Goal: Transaction & Acquisition: Purchase product/service

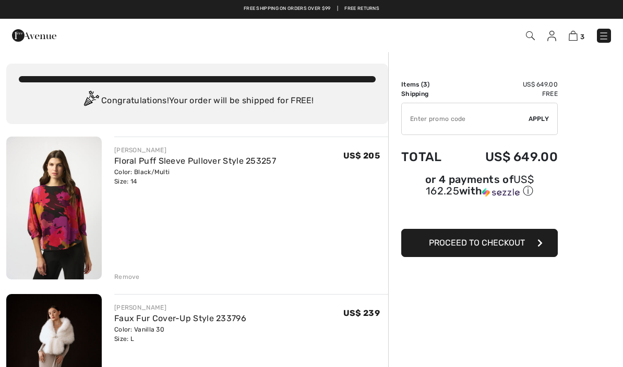
click at [139, 184] on div "Color: Black/Multi Size: 14" at bounding box center [195, 177] width 162 height 19
click at [193, 161] on link "Floral Puff Sleeve Pullover Style 253257" at bounding box center [195, 161] width 162 height 10
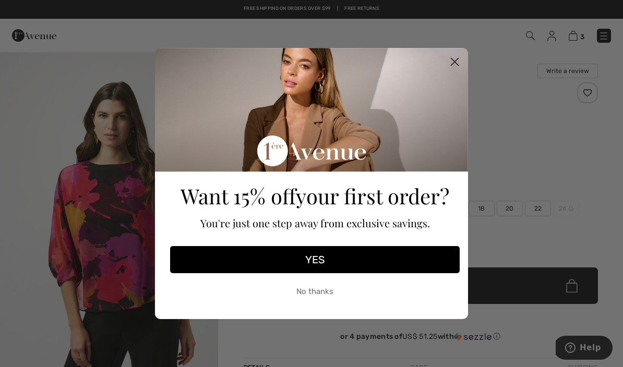
click at [343, 298] on button "No thanks" at bounding box center [315, 292] width 290 height 26
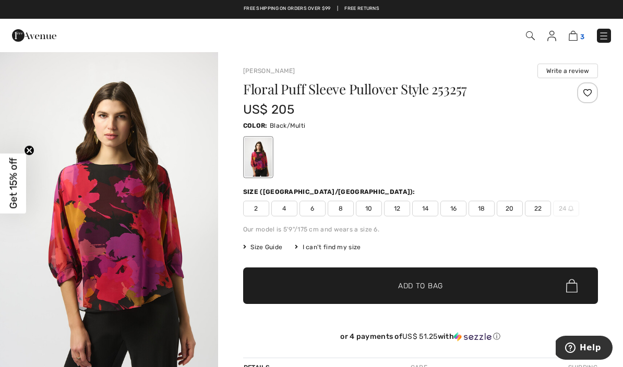
click at [575, 41] on img at bounding box center [573, 36] width 9 height 10
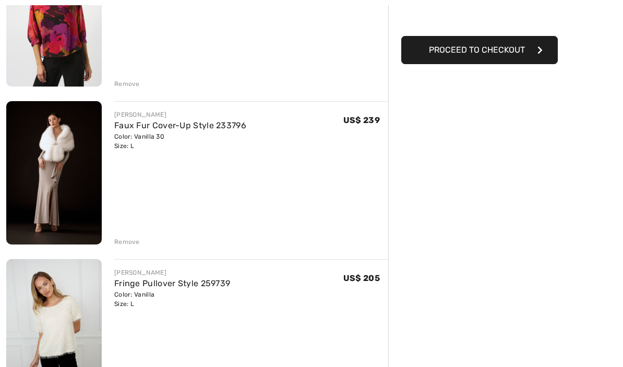
scroll to position [193, 0]
click at [69, 162] on img at bounding box center [54, 173] width 96 height 144
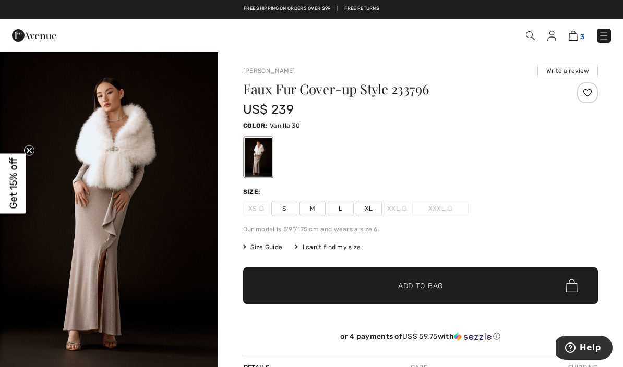
click at [577, 34] on img at bounding box center [573, 36] width 9 height 10
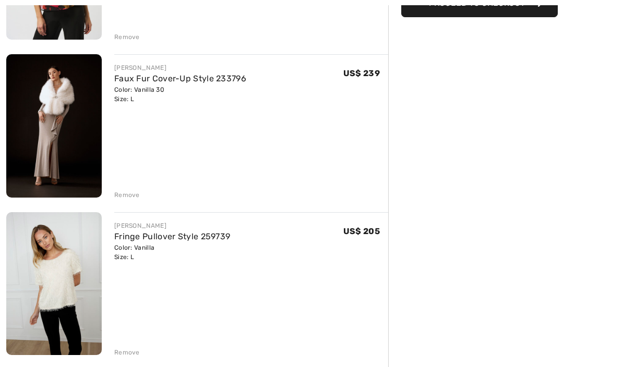
scroll to position [239, 0]
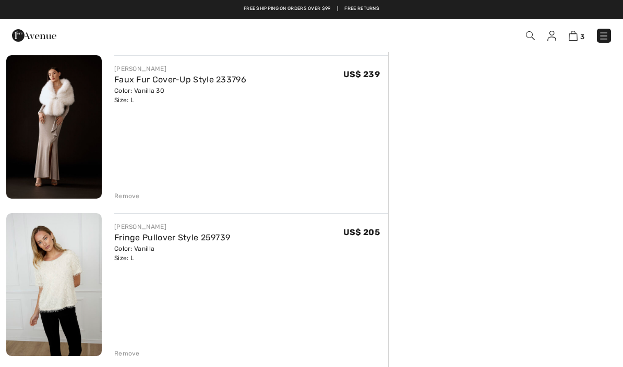
click at [132, 357] on div "Remove" at bounding box center [127, 353] width 26 height 9
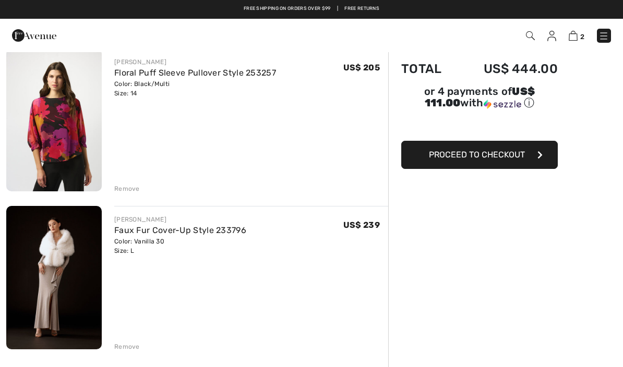
scroll to position [88, 0]
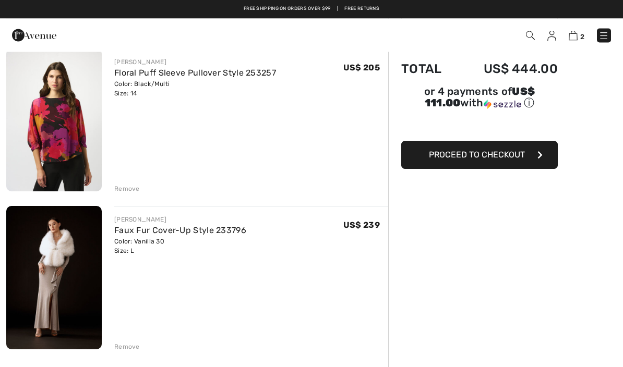
click at [129, 186] on div "Remove" at bounding box center [127, 189] width 26 height 9
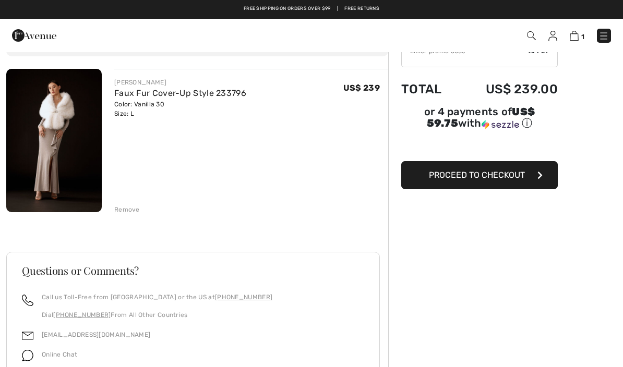
scroll to position [67, 0]
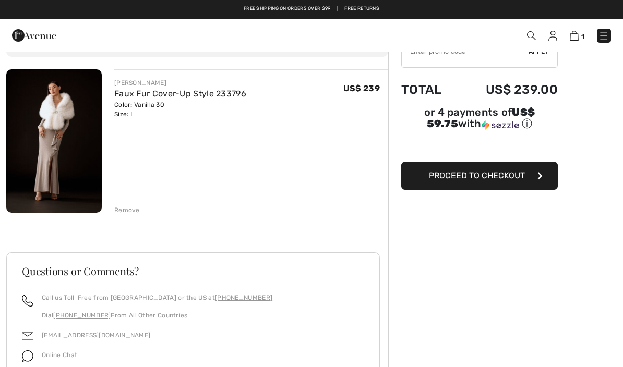
click at [67, 122] on img at bounding box center [54, 141] width 96 height 144
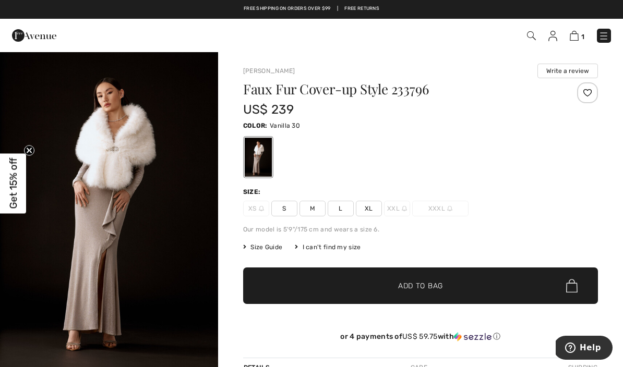
click at [274, 249] on span "Size Guide" at bounding box center [262, 247] width 39 height 9
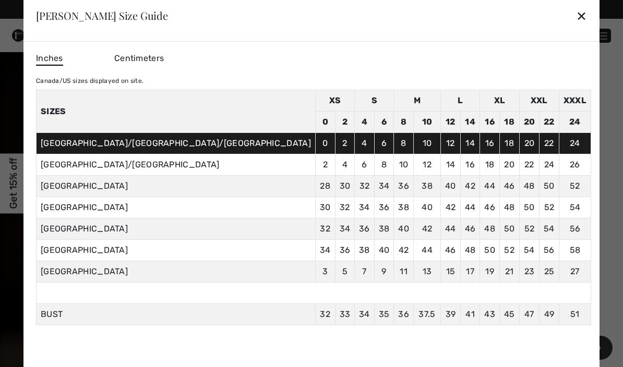
click at [576, 17] on div "✕" at bounding box center [581, 16] width 11 height 22
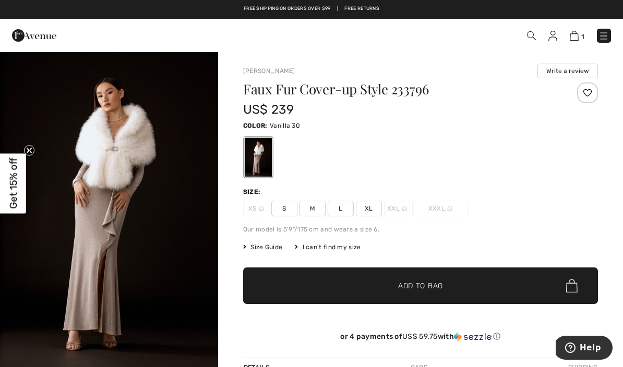
click at [576, 36] on img at bounding box center [574, 36] width 9 height 10
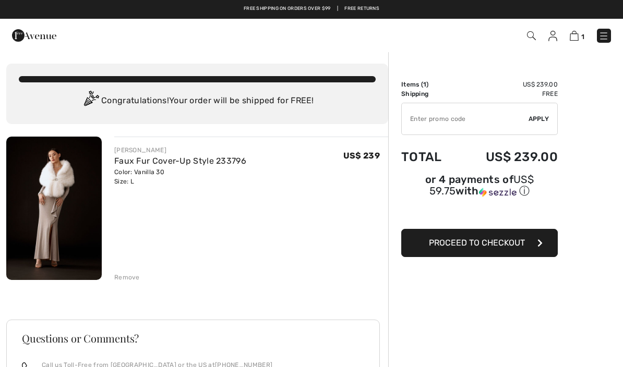
click at [527, 246] on button "Proceed to Checkout" at bounding box center [479, 243] width 157 height 28
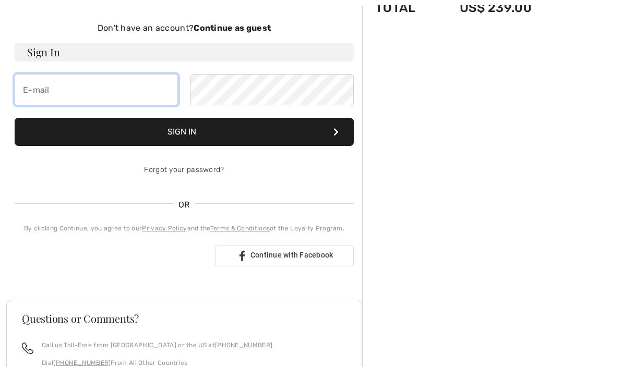
click at [120, 90] on input "email" at bounding box center [96, 89] width 163 height 31
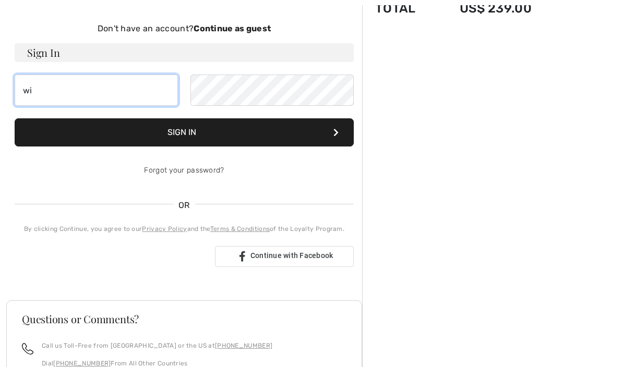
type input "[PERSON_NAME][DOMAIN_NAME][EMAIL_ADDRESS][PERSON_NAME][DOMAIN_NAME]"
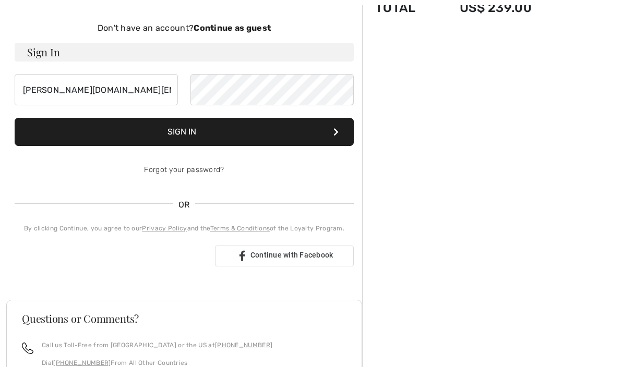
click at [204, 137] on button "Sign In" at bounding box center [184, 132] width 339 height 28
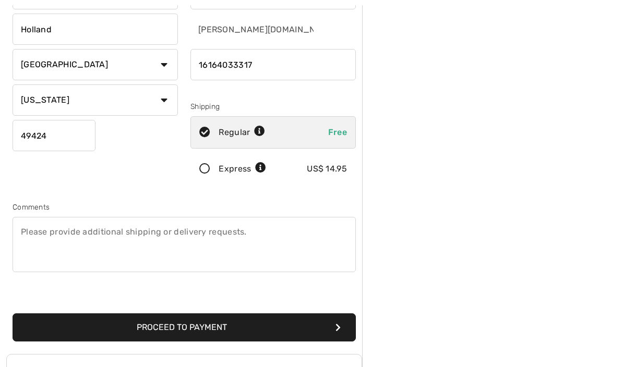
scroll to position [179, 0]
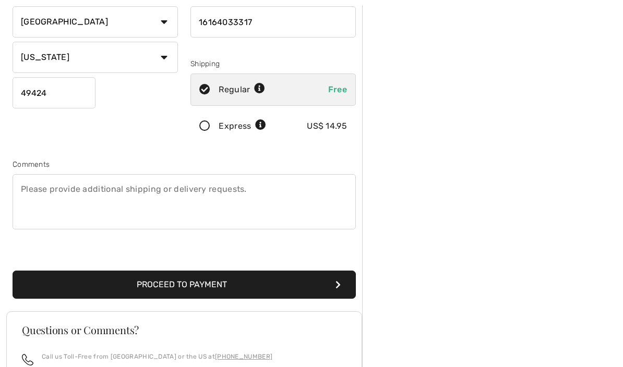
click at [229, 290] on button "Proceed to Payment" at bounding box center [184, 285] width 343 height 28
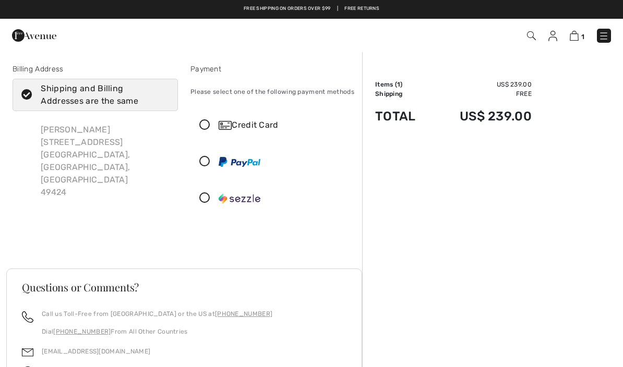
click at [207, 126] on icon at bounding box center [205, 125] width 28 height 11
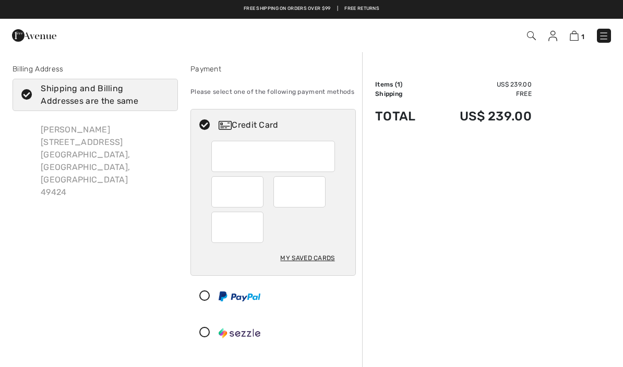
click at [314, 262] on div "My Saved Cards" at bounding box center [307, 258] width 54 height 18
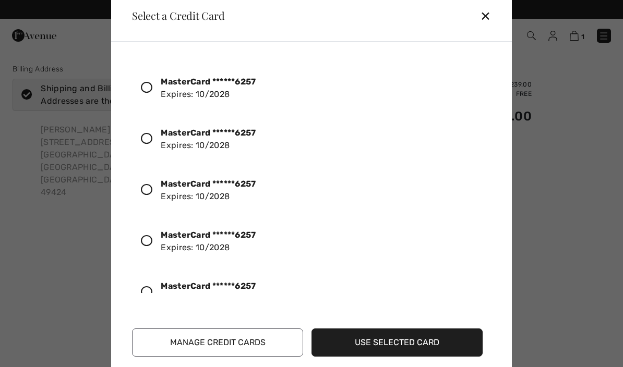
click at [151, 91] on icon at bounding box center [146, 87] width 11 height 11
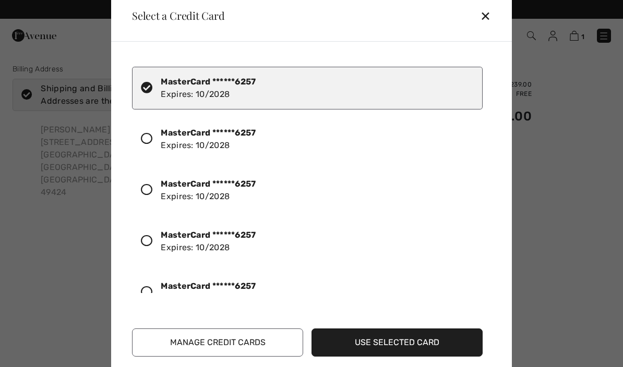
click at [431, 343] on button "Use Selected Card" at bounding box center [397, 343] width 171 height 28
click at [398, 344] on button "Use Selected Card" at bounding box center [397, 343] width 171 height 28
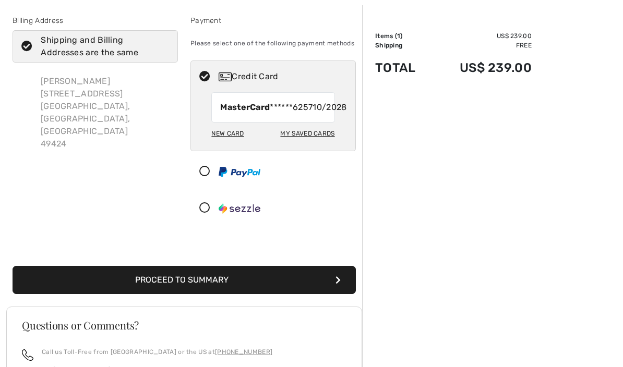
scroll to position [54, 0]
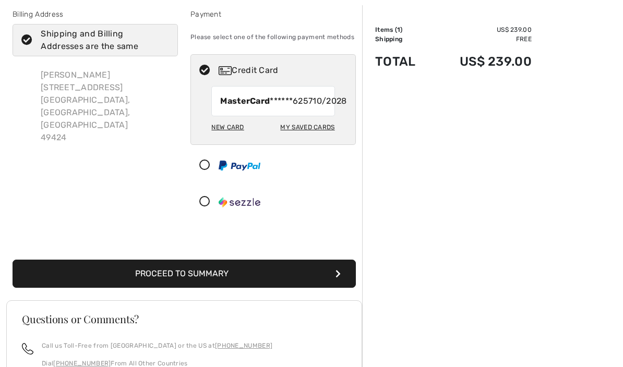
click at [230, 289] on button "Proceed to Summary" at bounding box center [184, 274] width 343 height 28
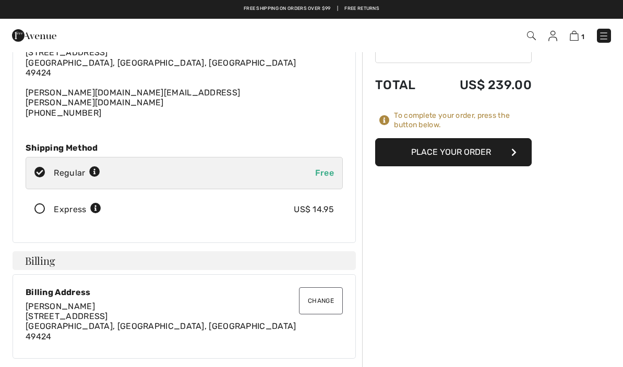
scroll to position [72, 0]
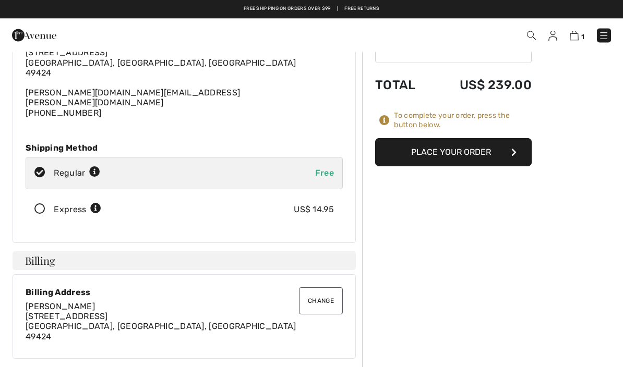
click at [476, 155] on button "Place Your Order" at bounding box center [453, 153] width 157 height 28
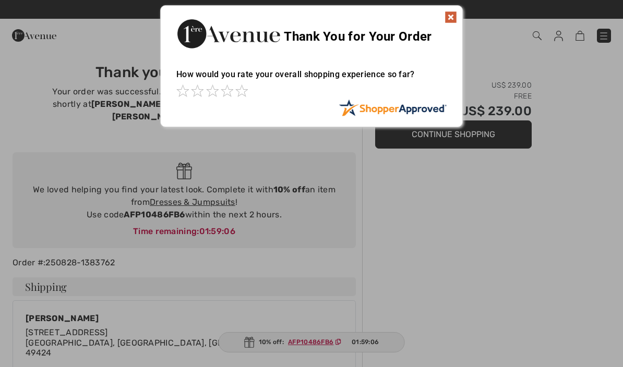
click at [450, 13] on img at bounding box center [451, 17] width 13 height 13
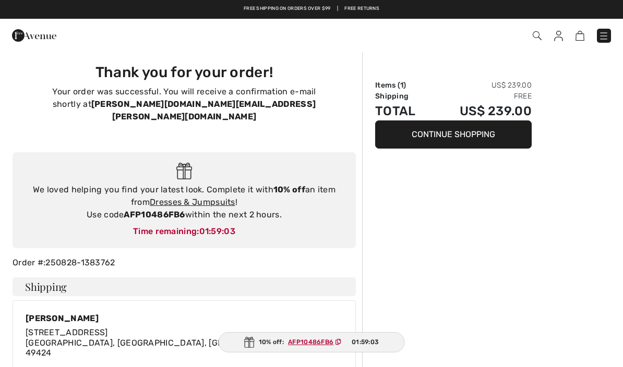
click at [559, 38] on img at bounding box center [558, 36] width 9 height 10
click at [560, 37] on img at bounding box center [558, 36] width 9 height 10
click at [563, 33] on img at bounding box center [558, 36] width 9 height 10
click at [563, 31] on img at bounding box center [558, 36] width 9 height 10
click at [608, 40] on img at bounding box center [604, 36] width 10 height 10
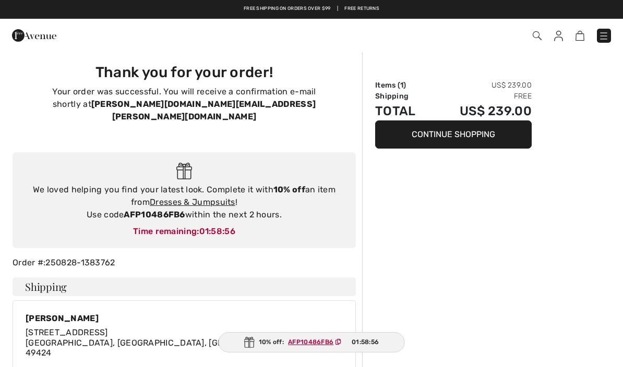
click at [498, 125] on button "Continue Shopping" at bounding box center [453, 135] width 157 height 28
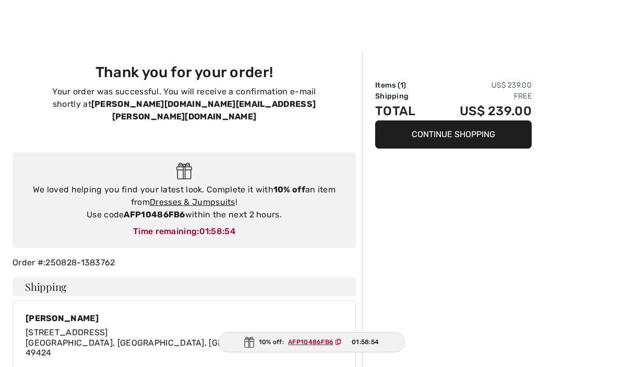
click at [468, 133] on button "Continue Shopping" at bounding box center [453, 135] width 157 height 28
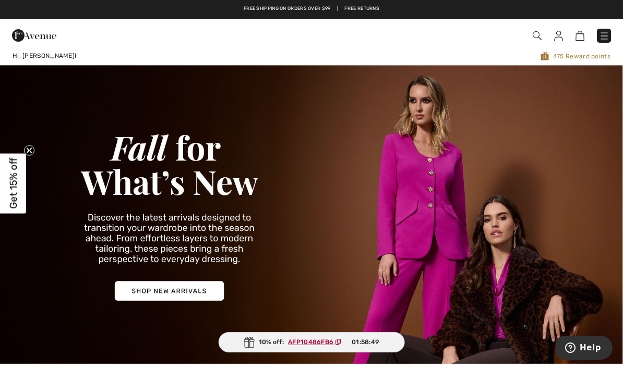
click at [559, 36] on img at bounding box center [558, 36] width 9 height 10
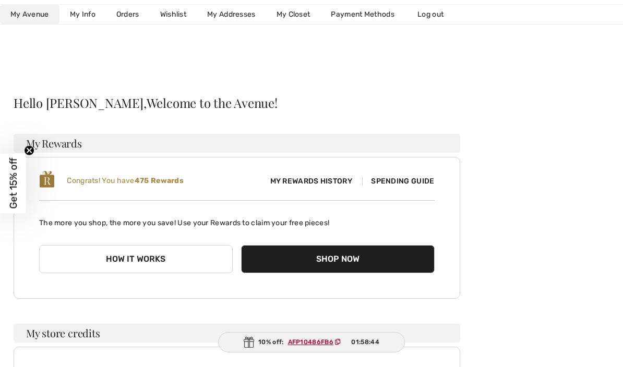
scroll to position [20, 0]
click at [437, 16] on link "Log out" at bounding box center [435, 14] width 57 height 19
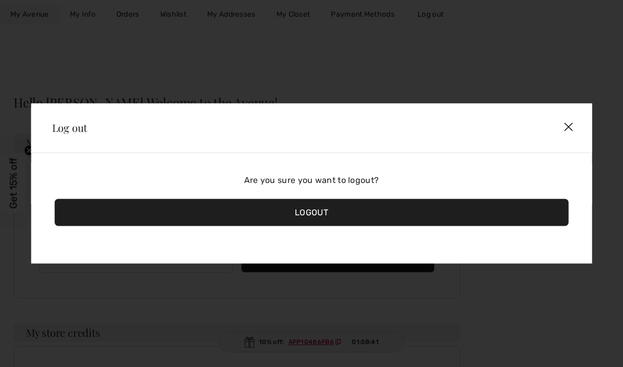
click at [316, 216] on div "Logout" at bounding box center [312, 212] width 514 height 27
